Goal: Task Accomplishment & Management: Manage account settings

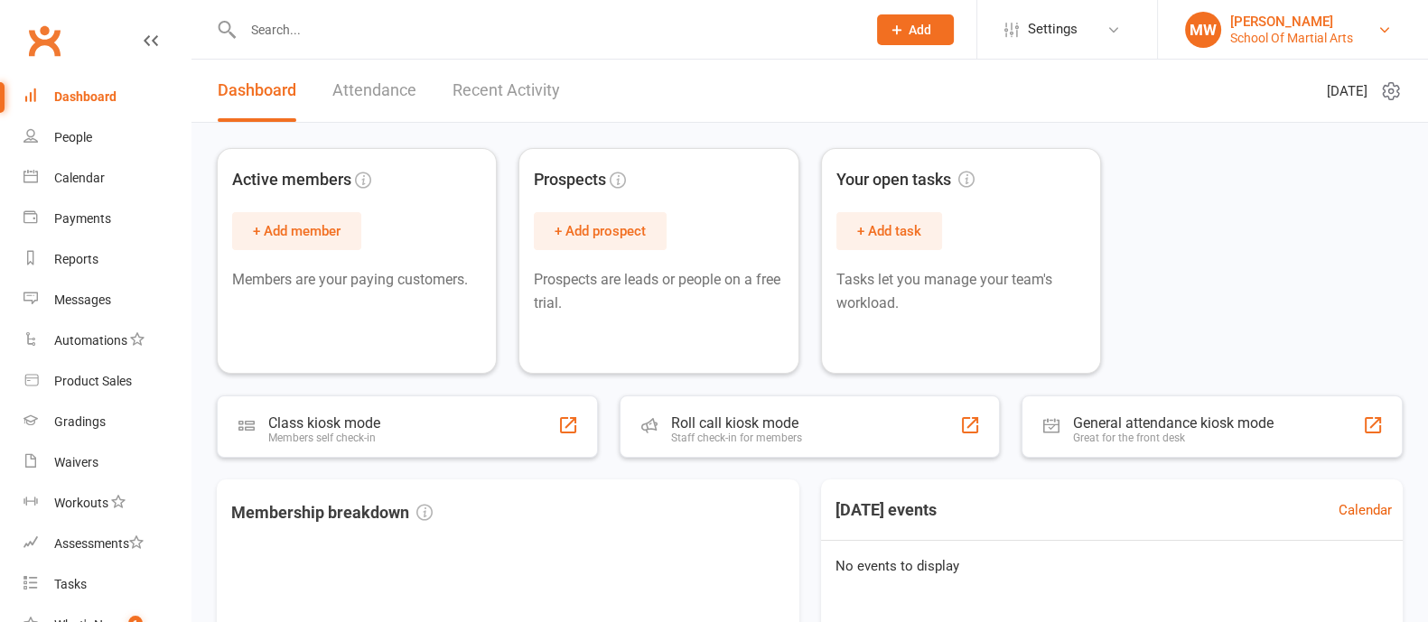
click at [1290, 26] on div "Mark Walker" at bounding box center [1291, 22] width 123 height 16
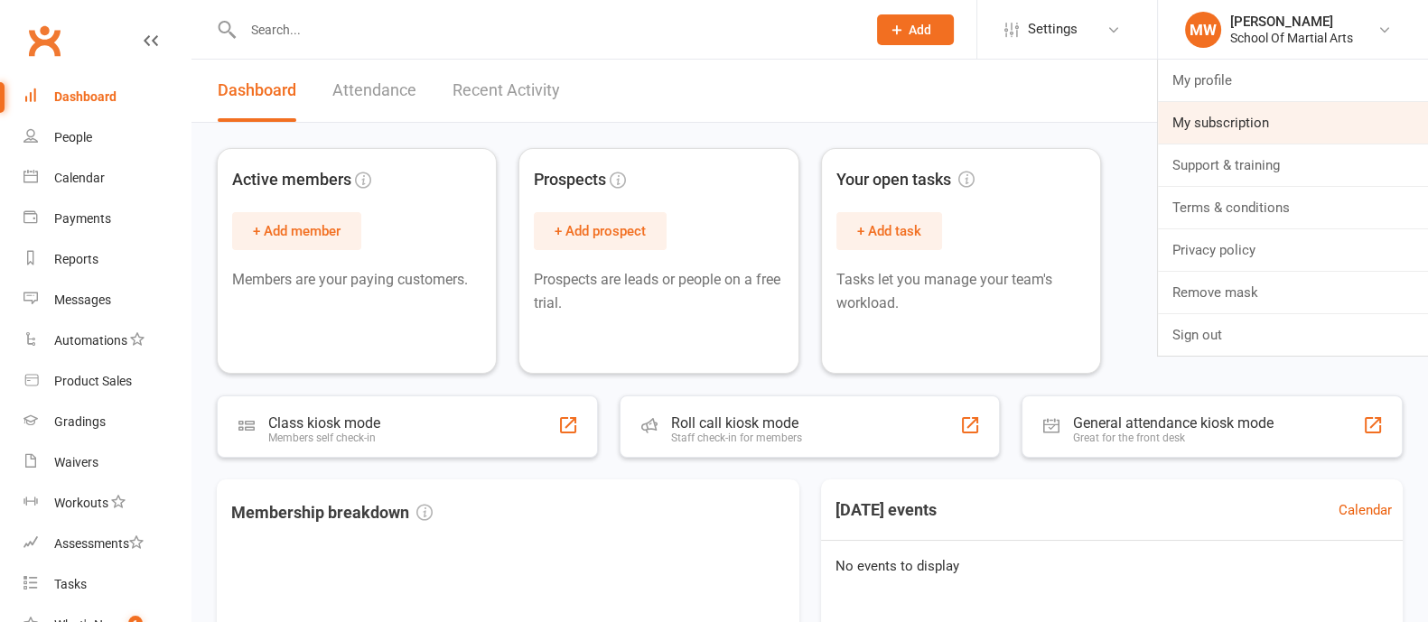
drag, startPoint x: 1242, startPoint y: 118, endPoint x: 628, endPoint y: 10, distance: 623.7
click at [1242, 118] on link "My subscription" at bounding box center [1293, 123] width 270 height 42
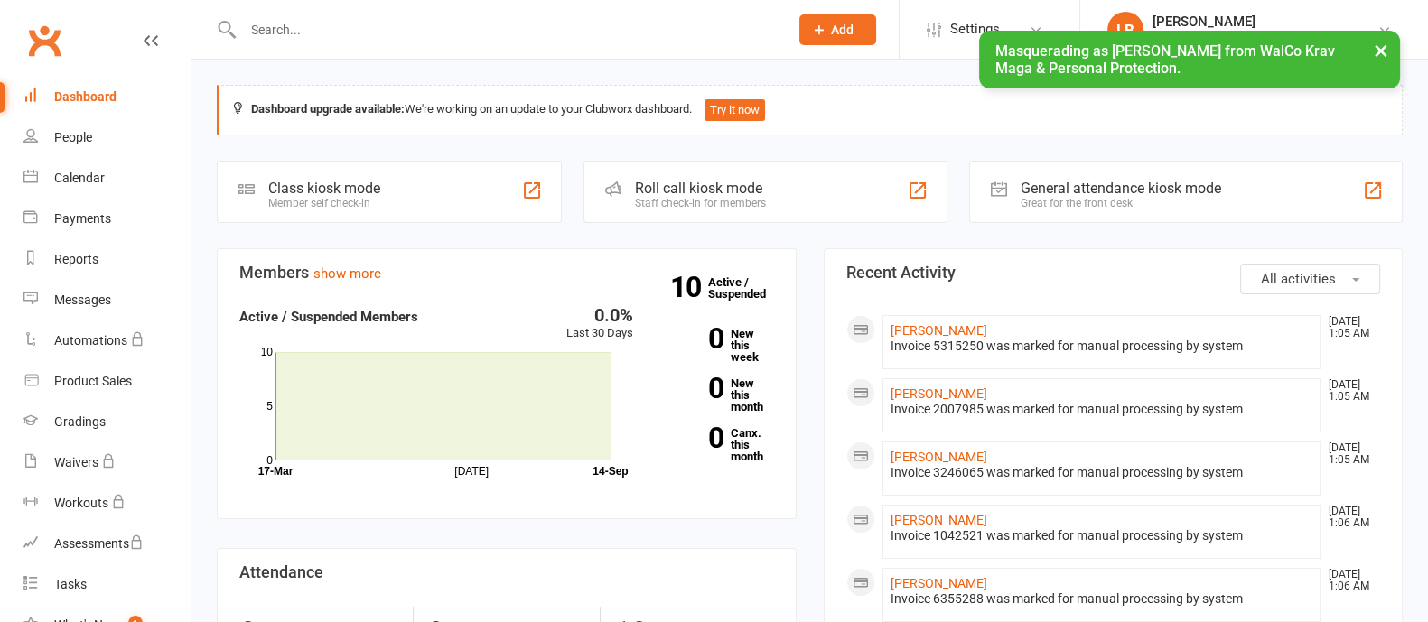
drag, startPoint x: 1377, startPoint y: 53, endPoint x: 1266, endPoint y: 54, distance: 111.1
click at [1377, 54] on button "×" at bounding box center [1381, 50] width 33 height 39
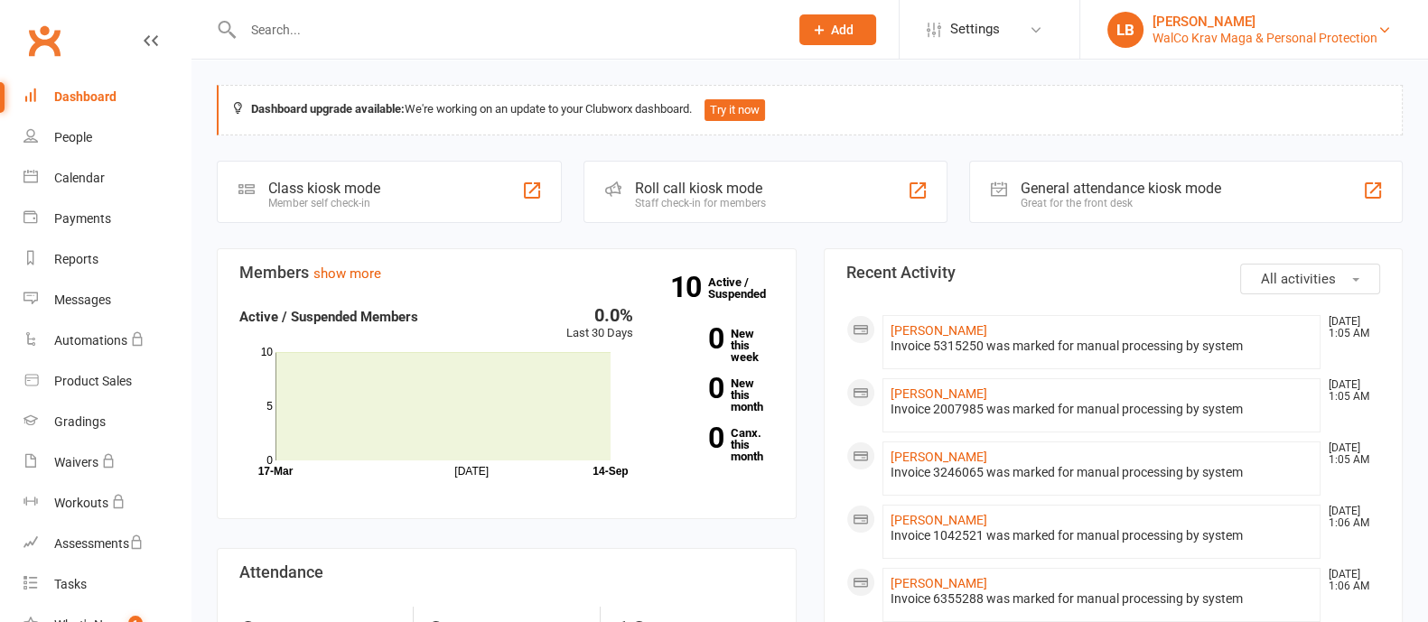
click at [1201, 30] on div "WalCo Krav Maga & Personal Protection" at bounding box center [1264, 38] width 225 height 16
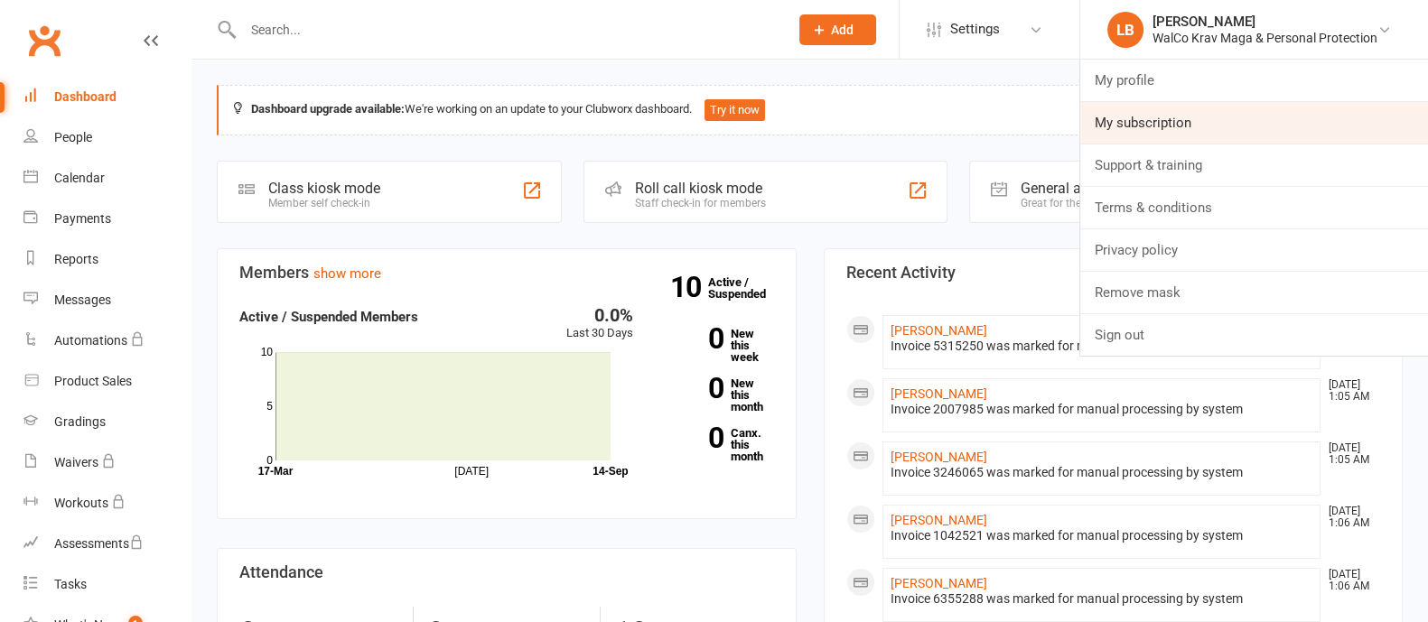
click at [1160, 135] on link "My subscription" at bounding box center [1254, 123] width 348 height 42
